Goal: Task Accomplishment & Management: Manage account settings

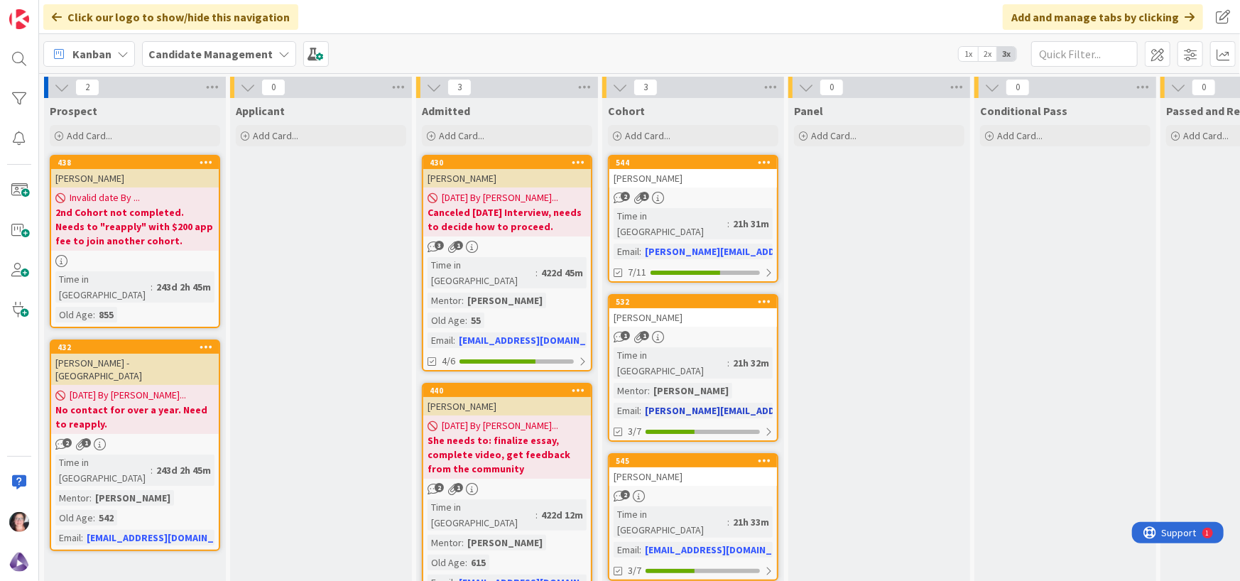
drag, startPoint x: 0, startPoint y: 0, endPoint x: 675, endPoint y: 326, distance: 749.7
click at [675, 331] on div "1 1" at bounding box center [693, 337] width 168 height 12
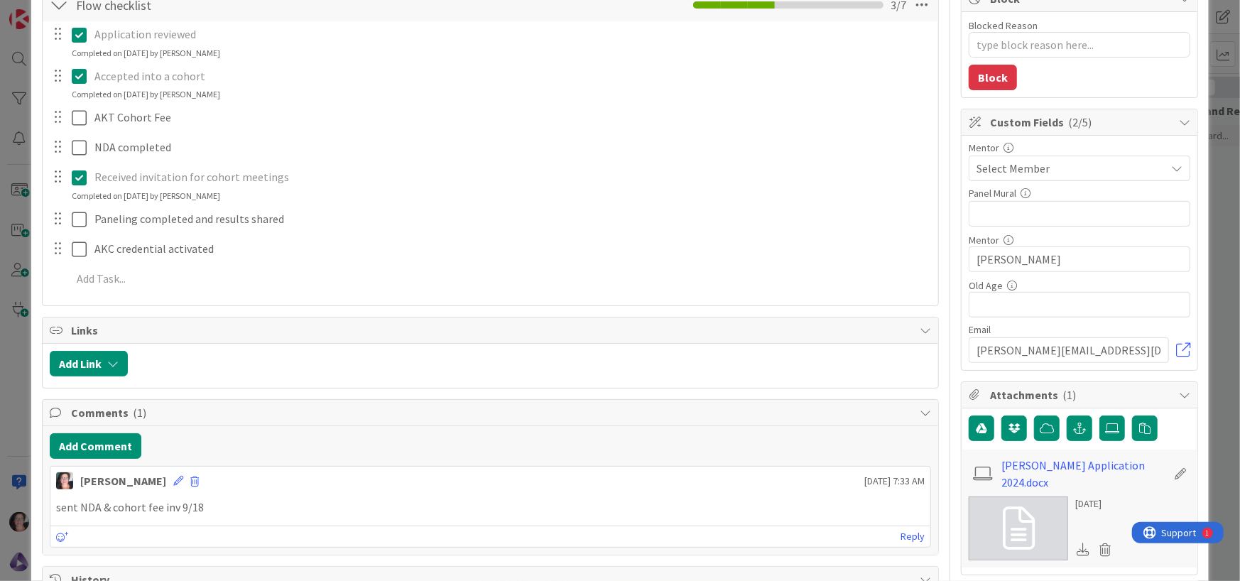
scroll to position [284, 0]
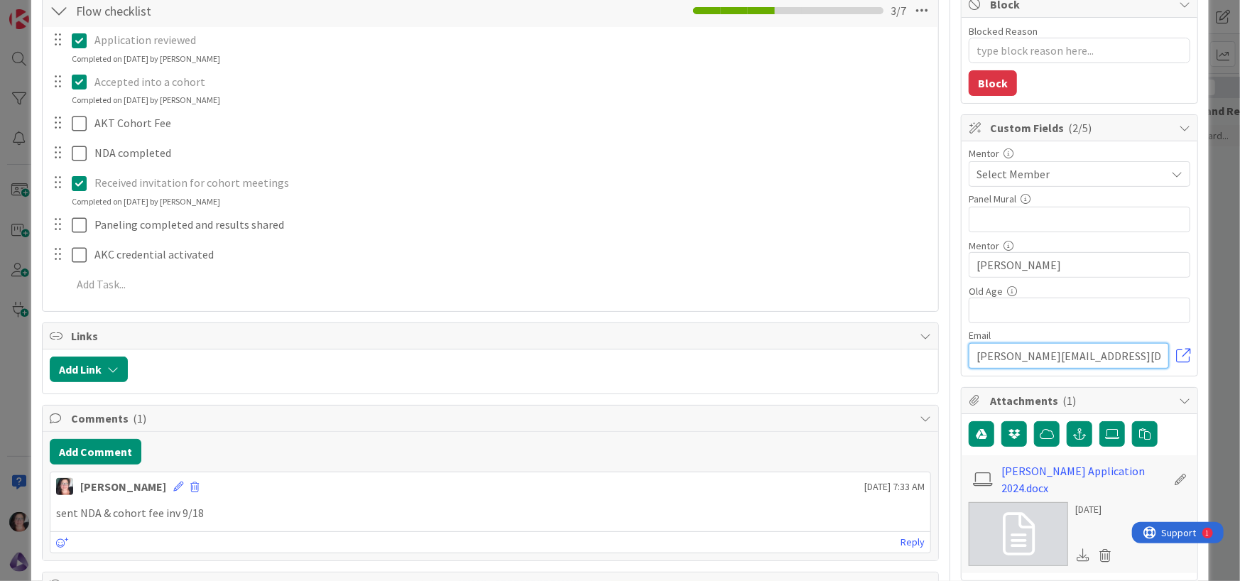
drag, startPoint x: 1056, startPoint y: 352, endPoint x: 959, endPoint y: 351, distance: 97.3
click at [968, 351] on input "[PERSON_NAME][EMAIL_ADDRESS][DOMAIN_NAME]" at bounding box center [1068, 356] width 200 height 26
click at [1021, 472] on link "[PERSON_NAME] Application 2024.docx" at bounding box center [1084, 479] width 165 height 34
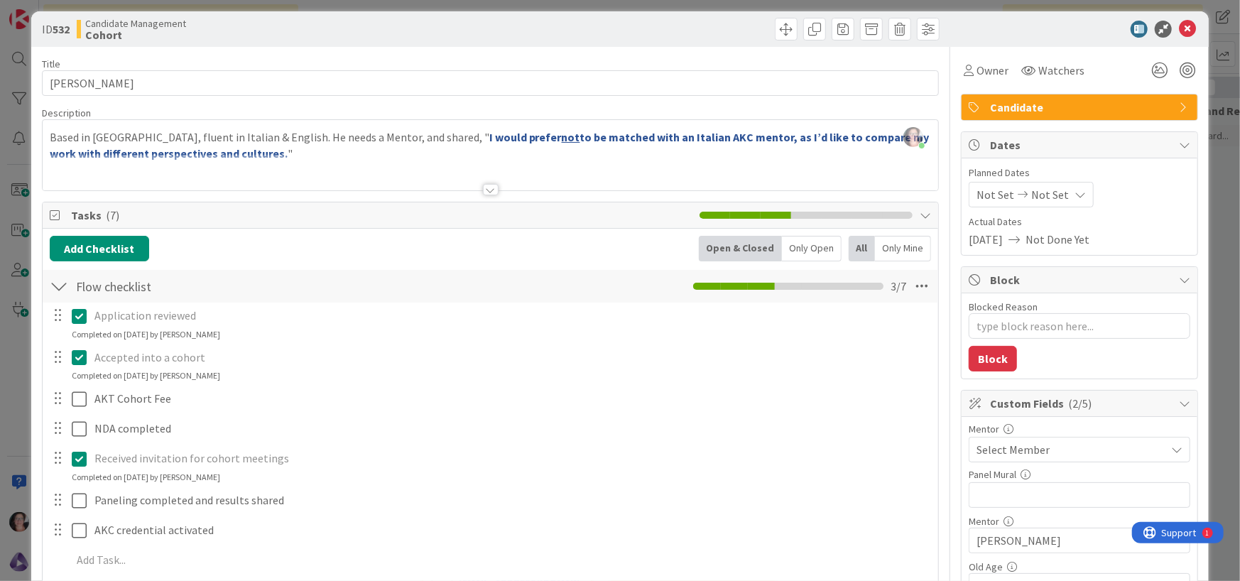
scroll to position [0, 0]
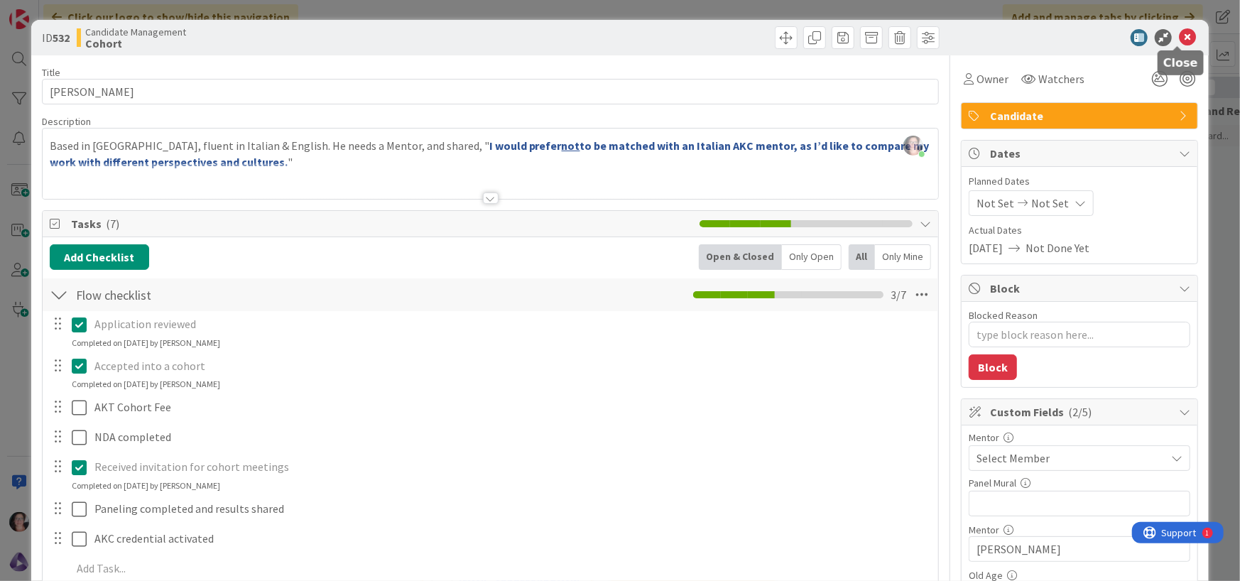
click at [1179, 40] on icon at bounding box center [1187, 37] width 17 height 17
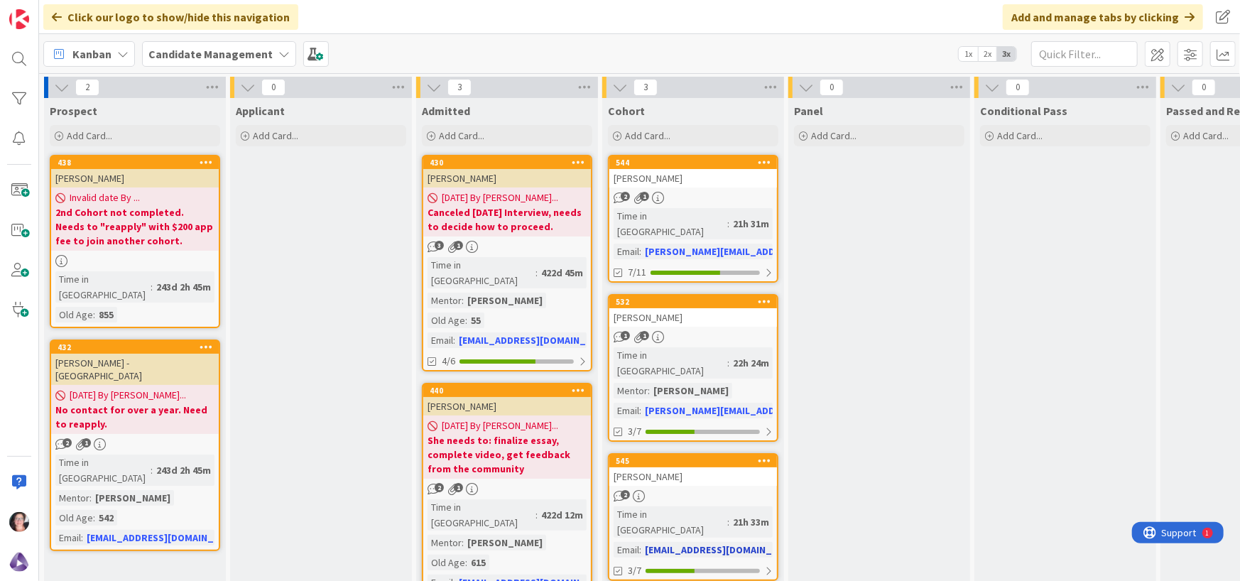
click at [638, 467] on div "[PERSON_NAME]" at bounding box center [693, 476] width 168 height 18
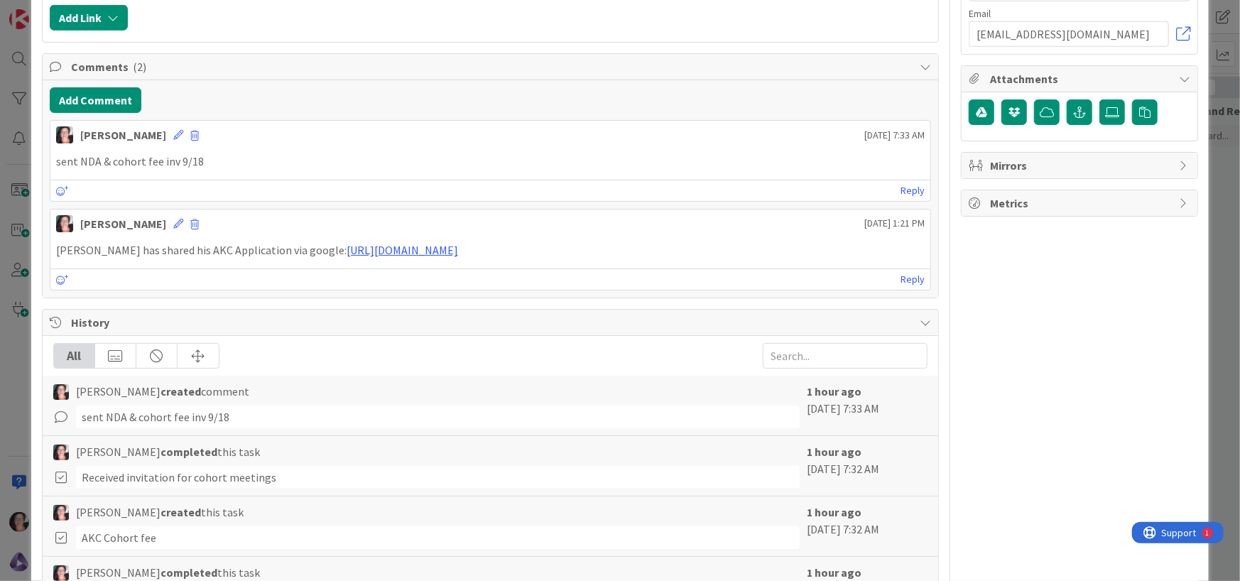
scroll to position [639, 0]
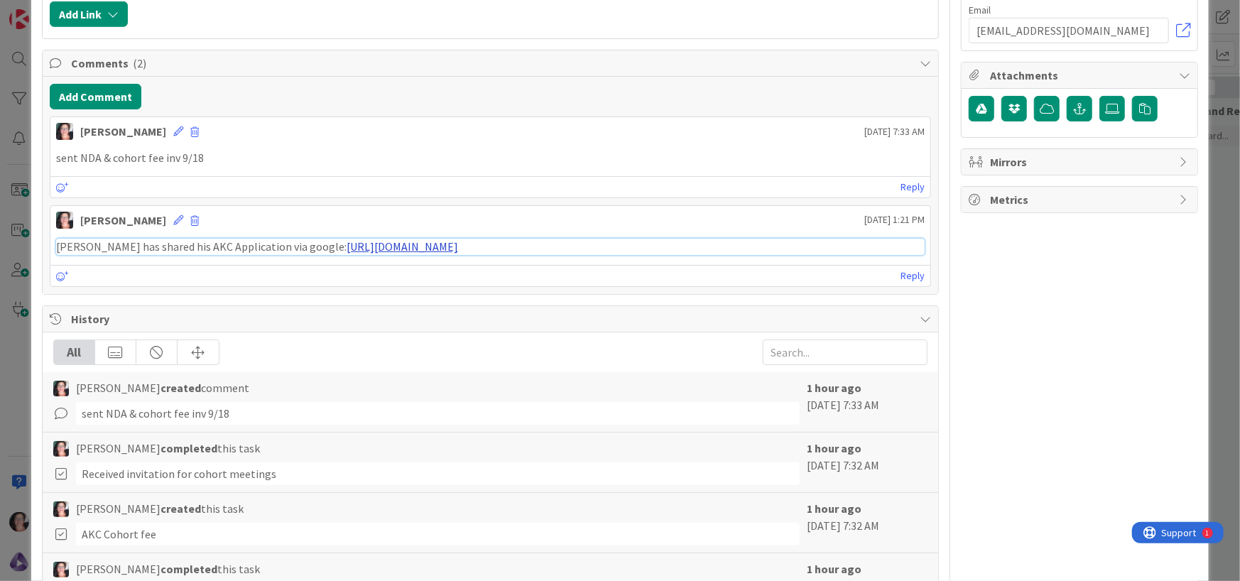
click at [397, 245] on link "[URL][DOMAIN_NAME]" at bounding box center [401, 246] width 111 height 14
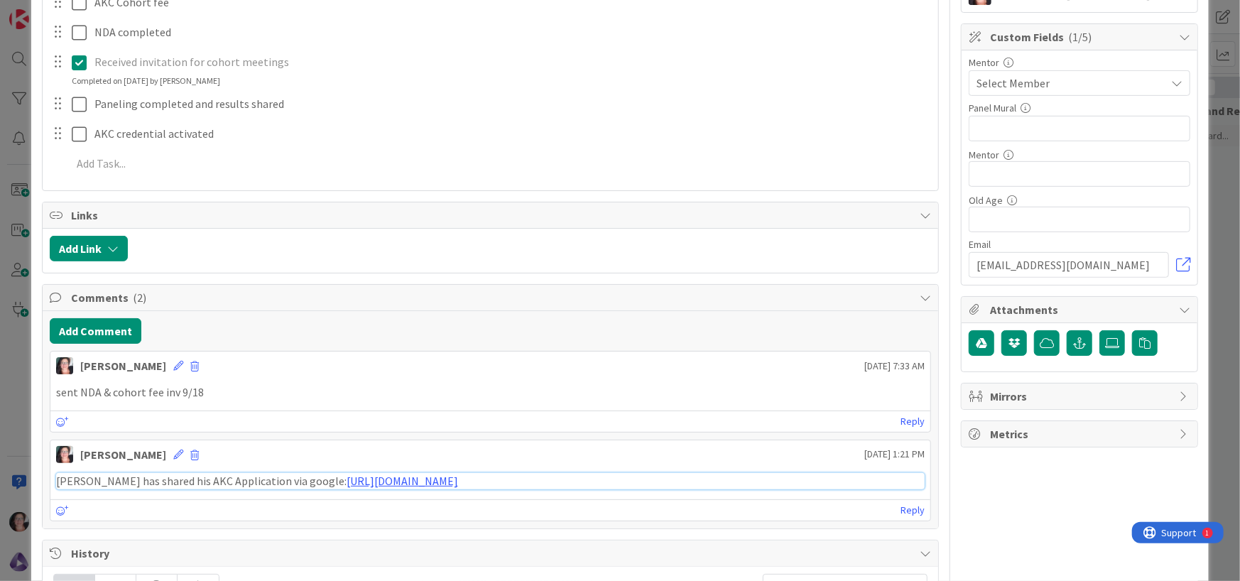
scroll to position [364, 0]
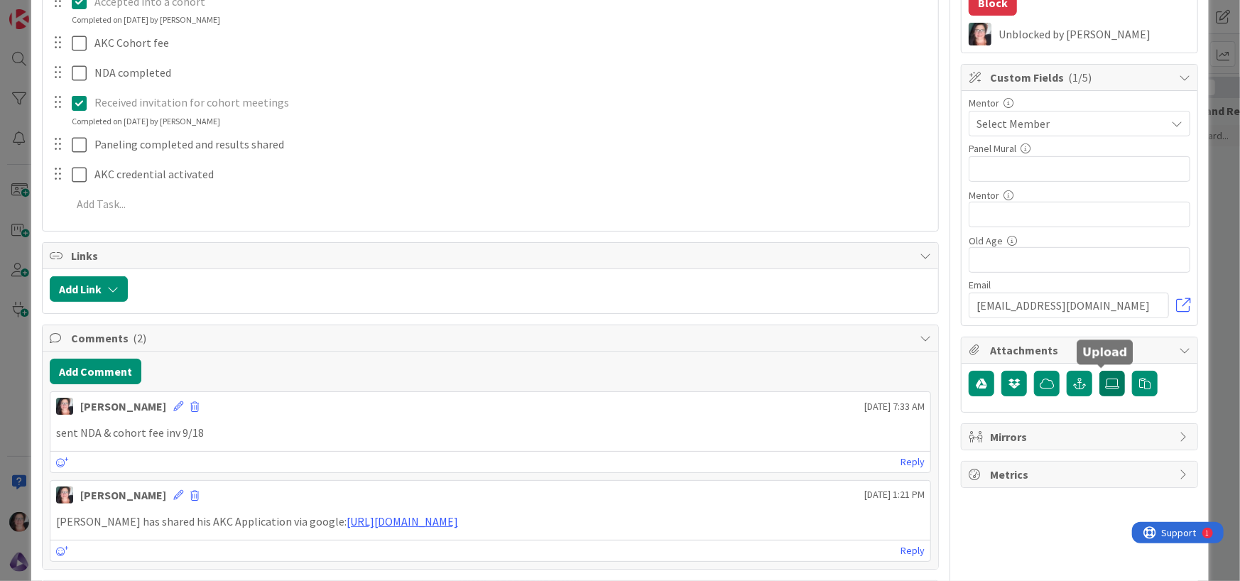
click at [1105, 383] on icon at bounding box center [1112, 383] width 14 height 11
click at [1099, 371] on input "file" at bounding box center [1099, 371] width 0 height 0
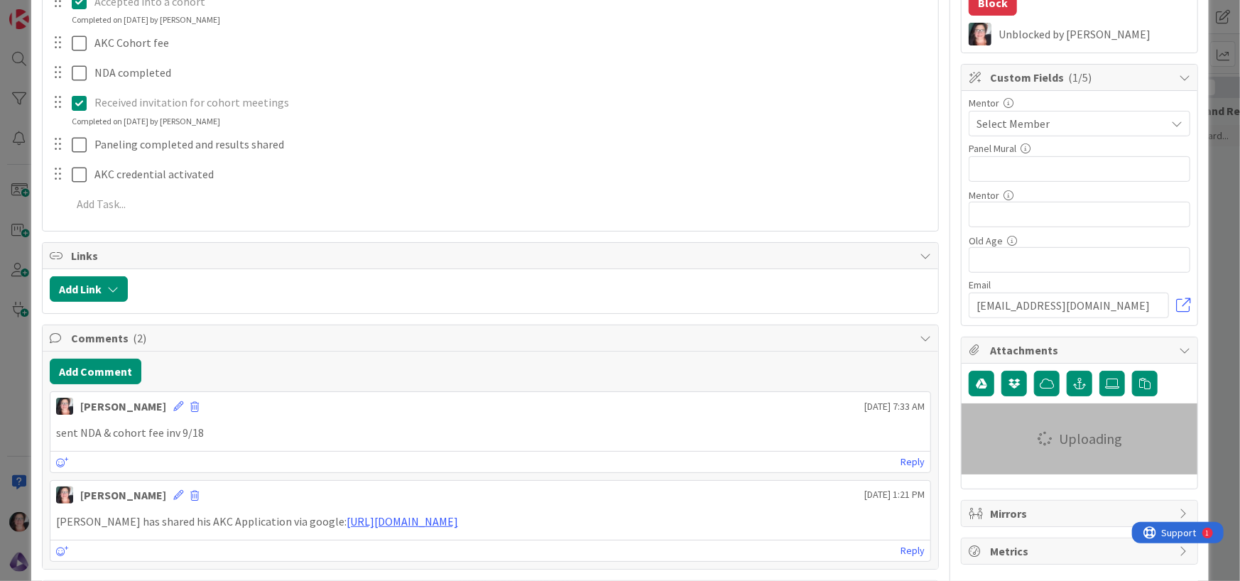
type textarea "x"
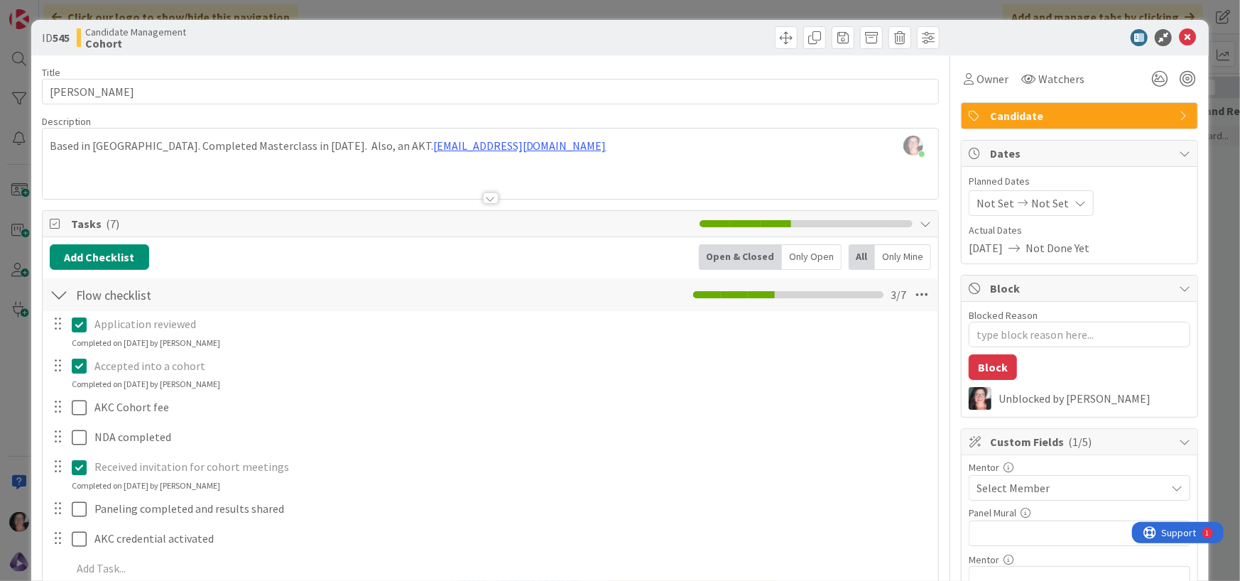
scroll to position [0, 0]
click at [1179, 35] on icon at bounding box center [1187, 37] width 17 height 17
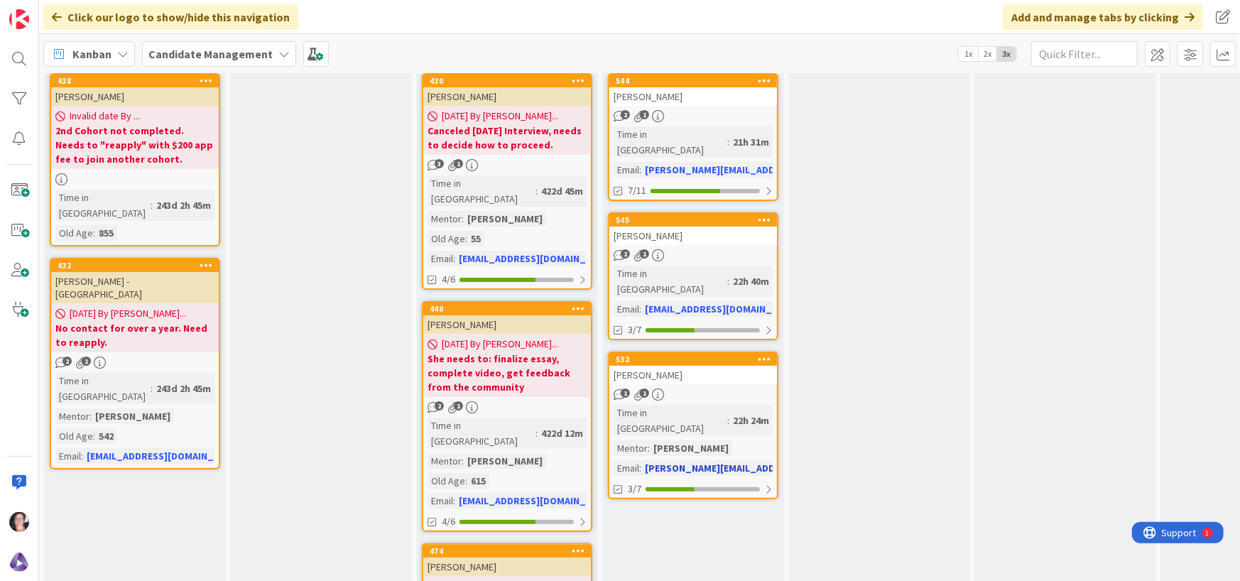
scroll to position [86, 0]
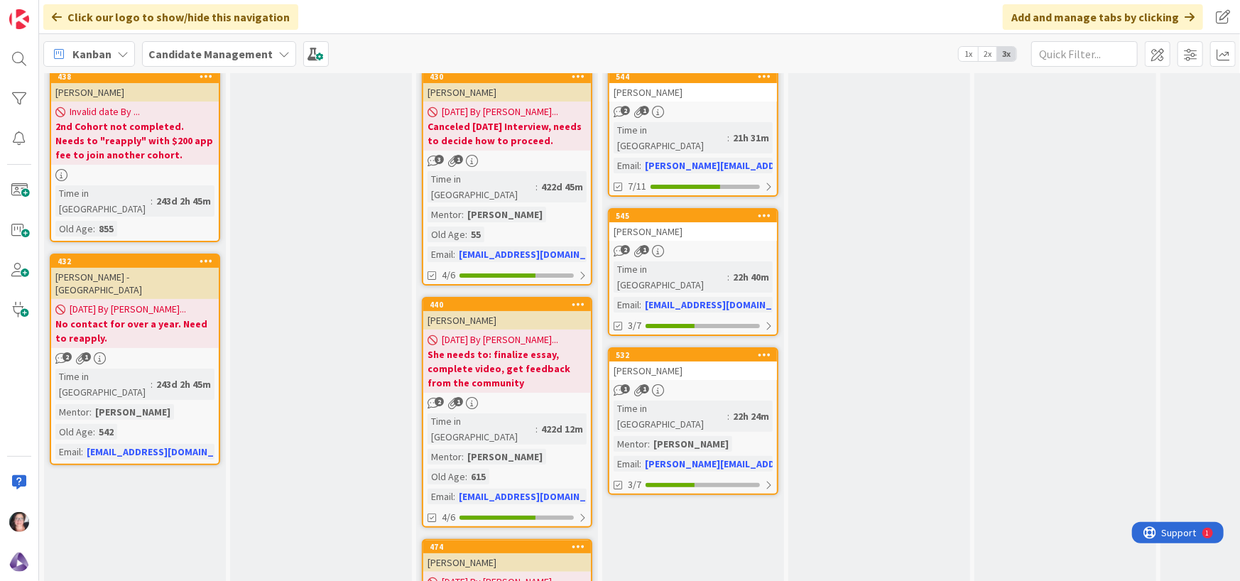
drag, startPoint x: 282, startPoint y: 322, endPoint x: 306, endPoint y: 311, distance: 26.4
click at [291, 318] on div "Applicant Add Card..." at bounding box center [321, 389] width 182 height 755
click at [696, 530] on div "Cohort Add Card... 544 [PERSON_NAME] 2 1 Time in [GEOGRAPHIC_DATA] : 21h 31m Em…" at bounding box center [693, 389] width 182 height 755
